Goal: Use online tool/utility: Use online tool/utility

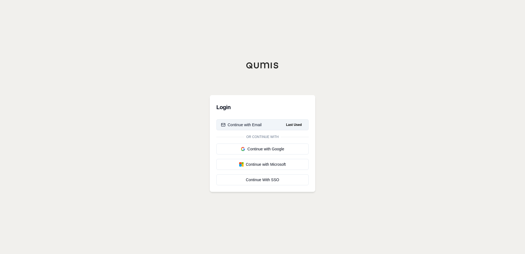
click at [246, 128] on button "Continue with Email Last Used" at bounding box center [263, 124] width 92 height 11
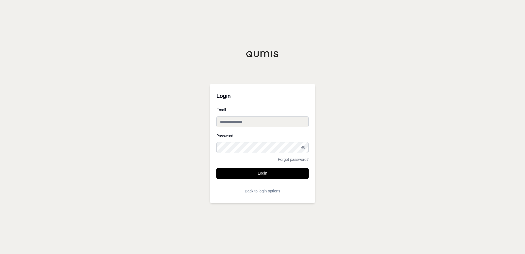
click at [235, 122] on input "Email" at bounding box center [263, 121] width 92 height 11
type input "**********"
click at [245, 172] on button "Login" at bounding box center [263, 173] width 92 height 11
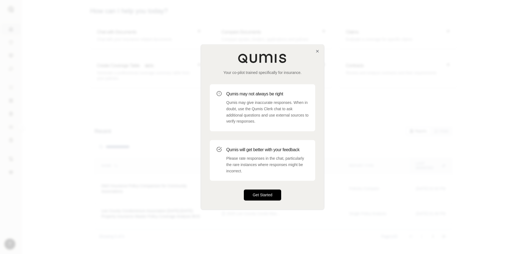
click at [259, 194] on button "Get Started" at bounding box center [262, 195] width 37 height 11
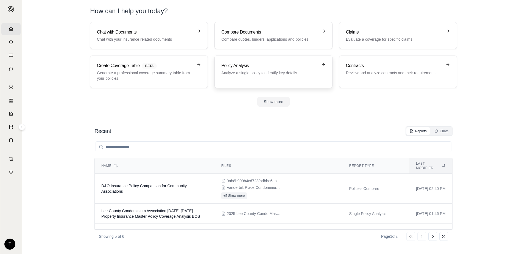
click at [261, 72] on p "Analyze a single policy to identify key details" at bounding box center [270, 72] width 96 height 5
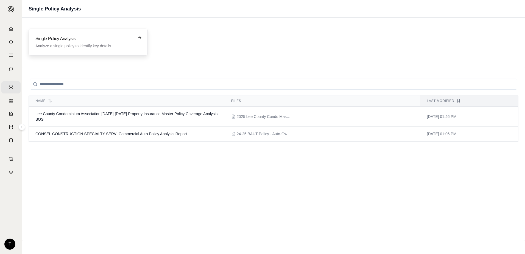
click at [46, 39] on h3 "Single Policy Analysis" at bounding box center [84, 38] width 98 height 7
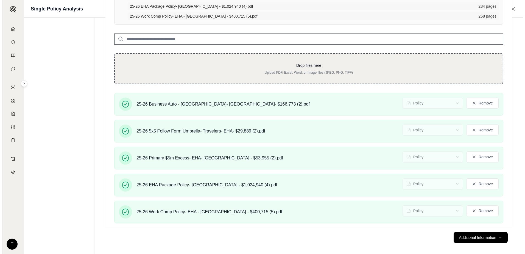
scroll to position [96, 0]
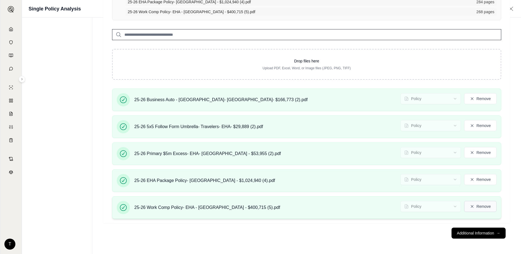
click at [479, 207] on button "Remove" at bounding box center [480, 206] width 32 height 11
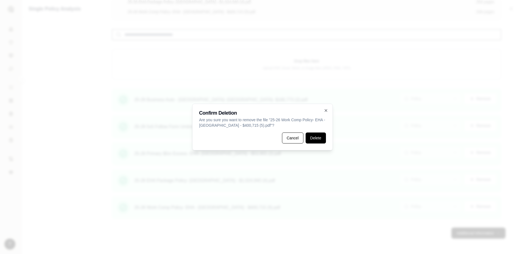
click at [320, 140] on button "Delete" at bounding box center [316, 137] width 20 height 11
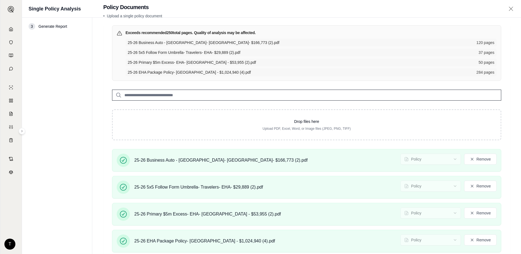
scroll to position [55, 0]
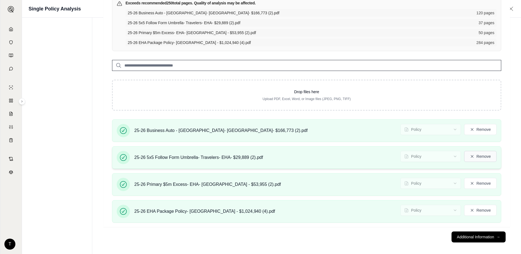
click at [481, 158] on button "Remove" at bounding box center [480, 156] width 32 height 11
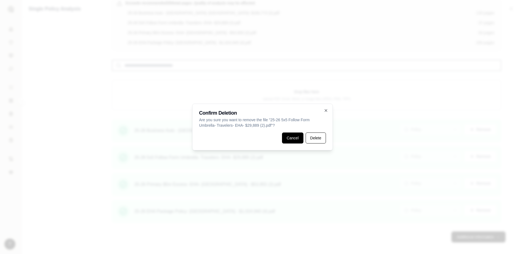
click at [298, 139] on button "Cancel" at bounding box center [292, 137] width 21 height 11
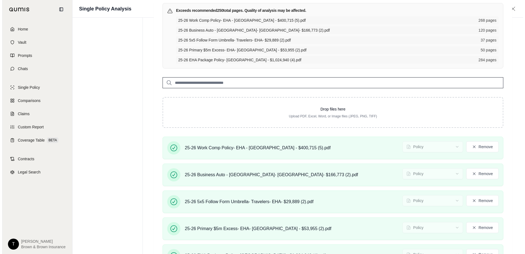
scroll to position [96, 0]
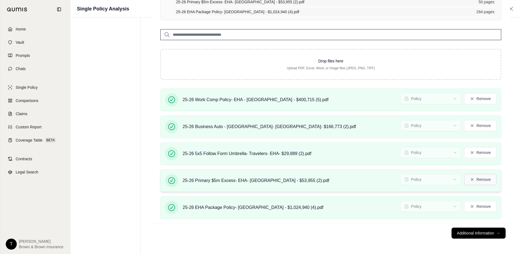
click at [477, 182] on button "Remove" at bounding box center [480, 179] width 32 height 11
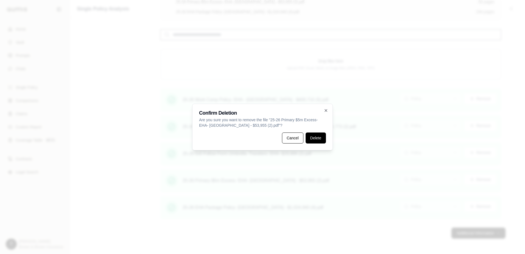
click at [319, 138] on button "Delete" at bounding box center [316, 137] width 20 height 11
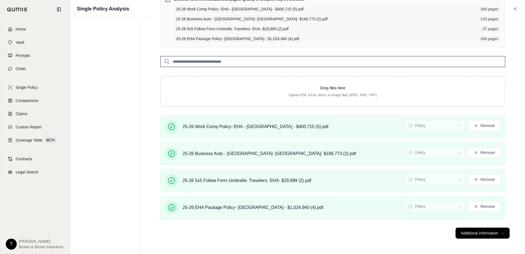
scroll to position [59, 0]
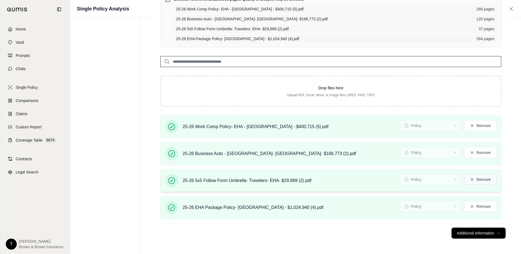
click at [476, 180] on button "Remove" at bounding box center [480, 179] width 32 height 11
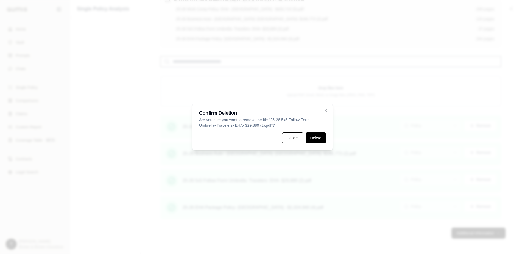
click at [322, 137] on button "Delete" at bounding box center [316, 137] width 20 height 11
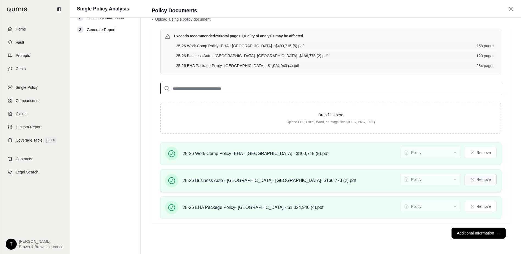
click at [485, 177] on button "Remove" at bounding box center [480, 179] width 32 height 11
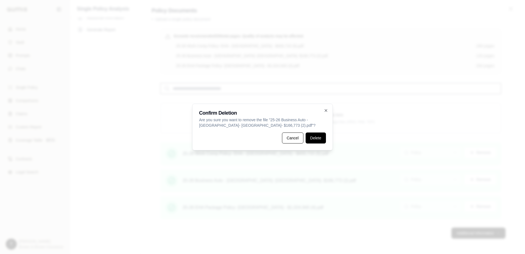
click at [319, 142] on button "Delete" at bounding box center [316, 137] width 20 height 11
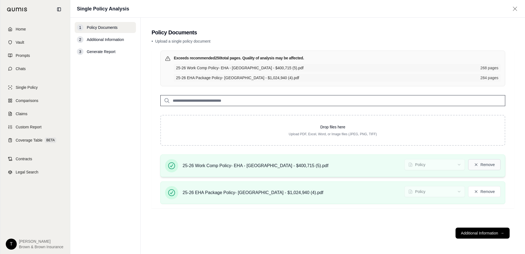
click at [485, 166] on button "Remove" at bounding box center [485, 164] width 32 height 11
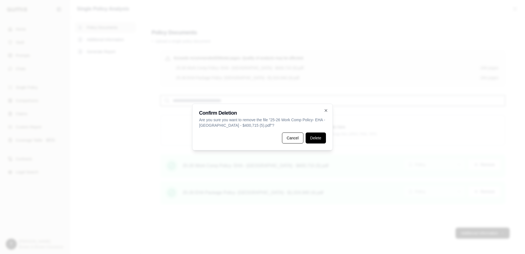
click at [316, 139] on button "Delete" at bounding box center [316, 137] width 20 height 11
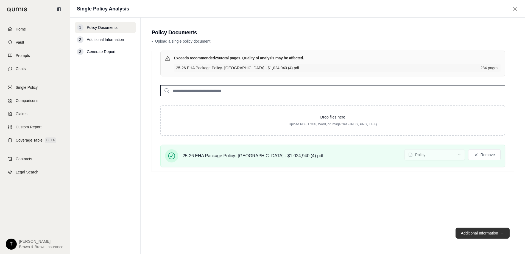
click at [493, 229] on button "Additional Information →" at bounding box center [483, 233] width 54 height 11
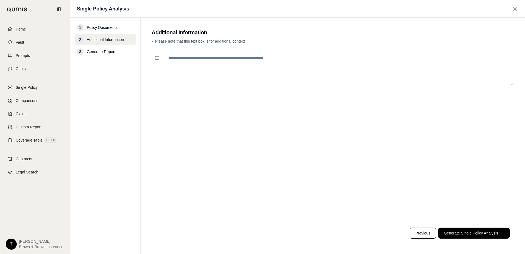
click at [237, 63] on textarea at bounding box center [340, 69] width 350 height 32
click at [244, 60] on textarea "**********" at bounding box center [340, 69] width 350 height 32
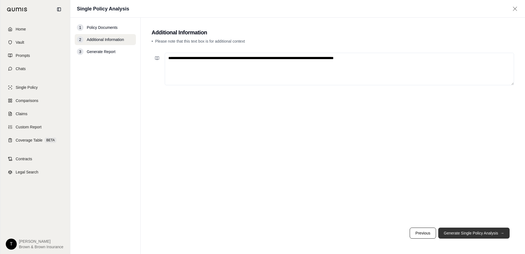
type textarea "**********"
click at [465, 234] on button "Generate Single Policy Analysis →" at bounding box center [474, 233] width 71 height 11
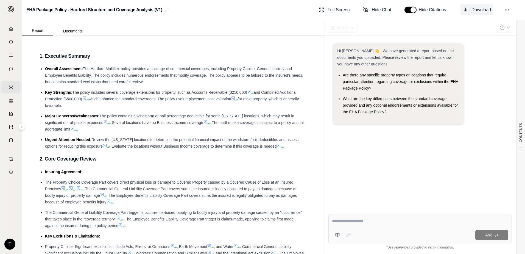
click at [475, 10] on span "Download" at bounding box center [482, 10] width 20 height 7
click at [6, 28] on link "Home" at bounding box center [10, 29] width 19 height 12
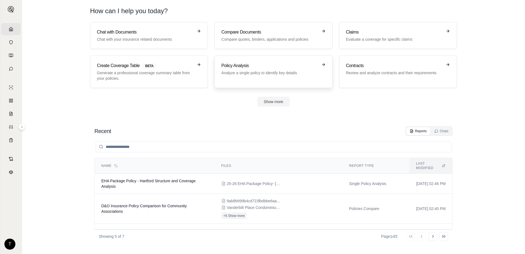
click at [261, 73] on p "Analyze a single policy to identify key details" at bounding box center [270, 72] width 96 height 5
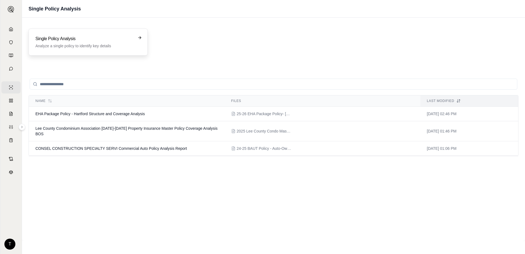
click at [136, 43] on div "Single Policy Analysis Analyze a single policy to identify key details" at bounding box center [88, 41] width 106 height 13
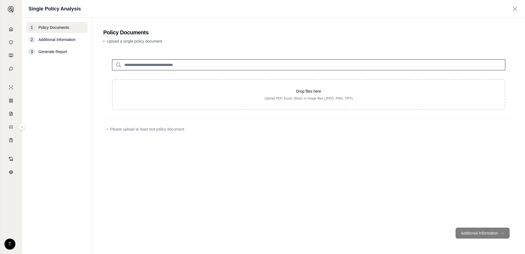
click at [227, 164] on div "Drop files here Upload PDF, Excel, Word, or Image files (JPEG, PNG, TIFF) • Ple…" at bounding box center [308, 137] width 411 height 173
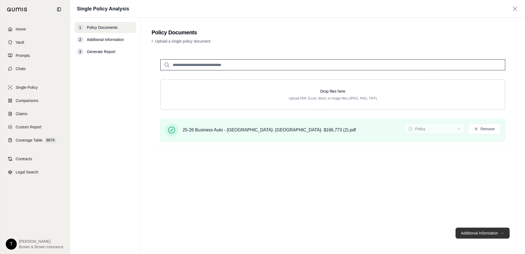
click at [473, 234] on button "Additional Information →" at bounding box center [483, 233] width 54 height 11
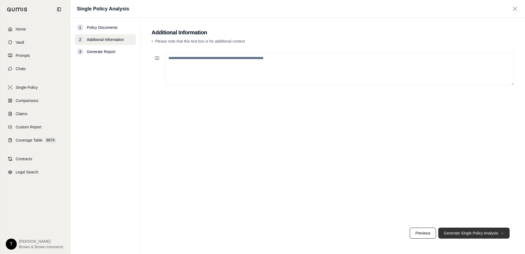
click at [470, 233] on button "Generate Single Policy Analysis →" at bounding box center [474, 233] width 71 height 11
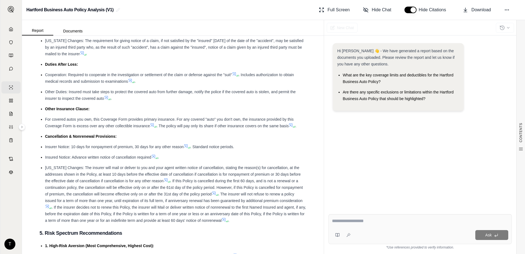
scroll to position [699, 0]
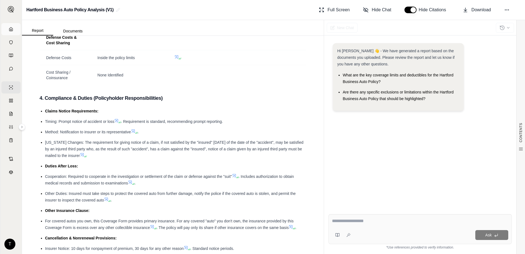
click at [5, 31] on link "Home" at bounding box center [10, 29] width 19 height 12
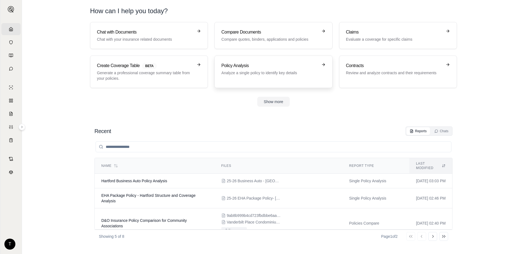
click at [254, 70] on div "Policy Analysis Analyze a single policy to identify key details" at bounding box center [270, 68] width 96 height 13
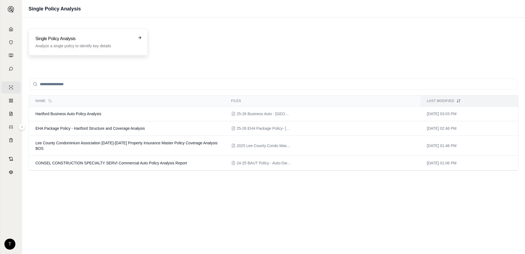
click at [41, 38] on h3 "Single Policy Analysis" at bounding box center [84, 38] width 98 height 7
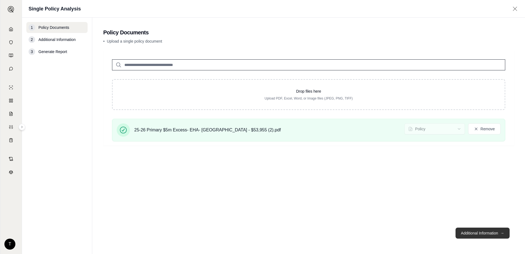
click at [482, 232] on button "Additional Information →" at bounding box center [483, 233] width 54 height 11
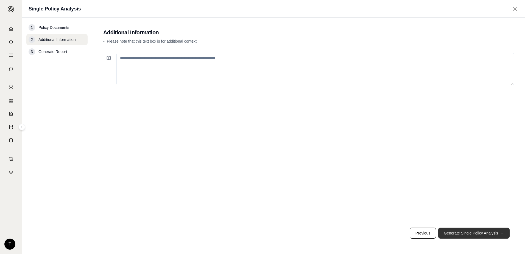
click at [482, 232] on button "Generate Single Policy Analysis →" at bounding box center [474, 233] width 71 height 11
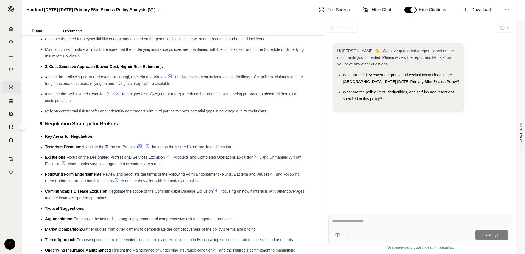
scroll to position [1154, 0]
